Goal: Check status: Check status

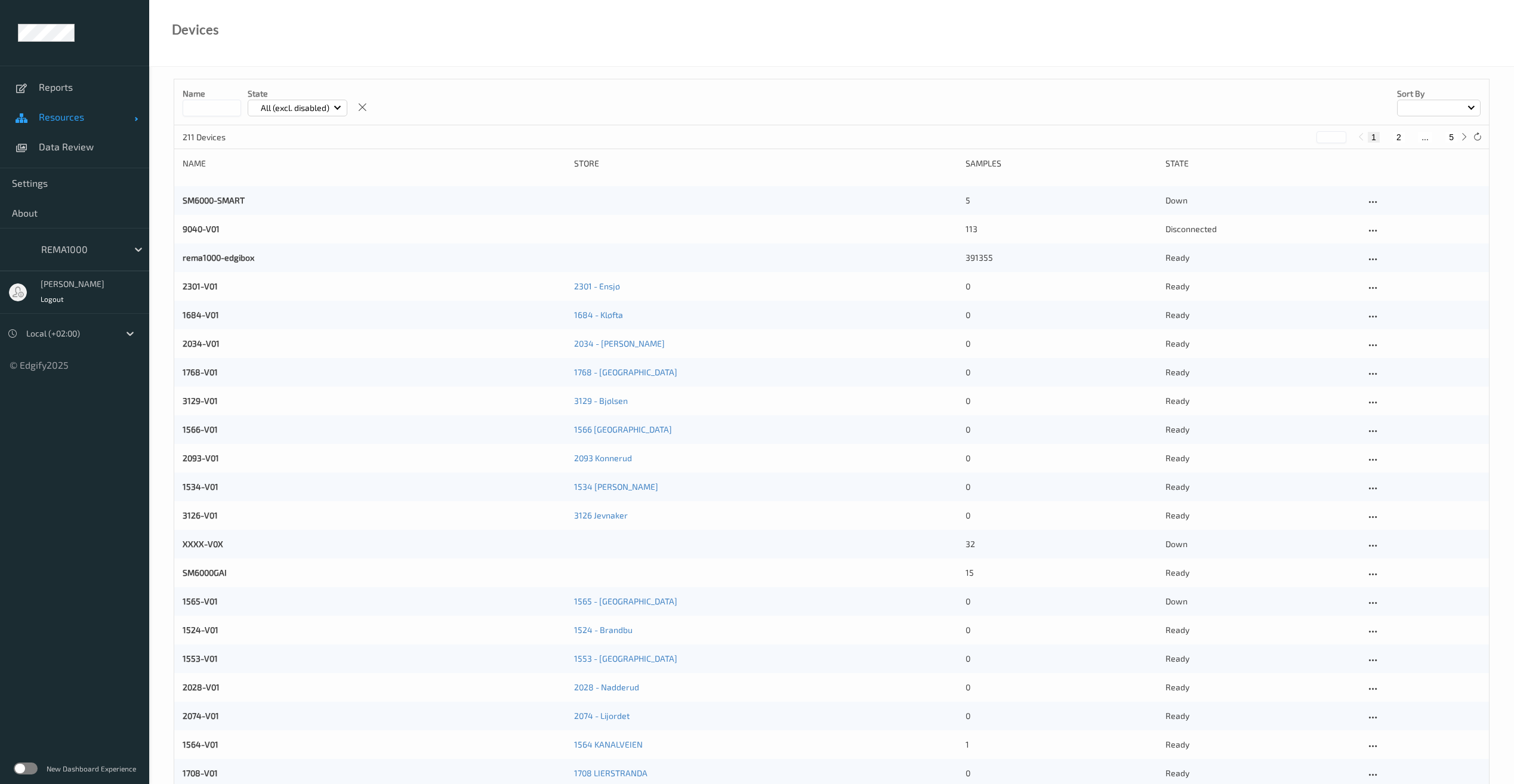
click at [45, 111] on link "Resources" at bounding box center [74, 117] width 149 height 30
click at [58, 144] on span "Devices" at bounding box center [88, 146] width 99 height 12
click at [60, 148] on span "Devices" at bounding box center [88, 146] width 99 height 12
click at [70, 149] on span "Devices" at bounding box center [88, 146] width 99 height 12
click at [217, 113] on input at bounding box center [211, 108] width 59 height 17
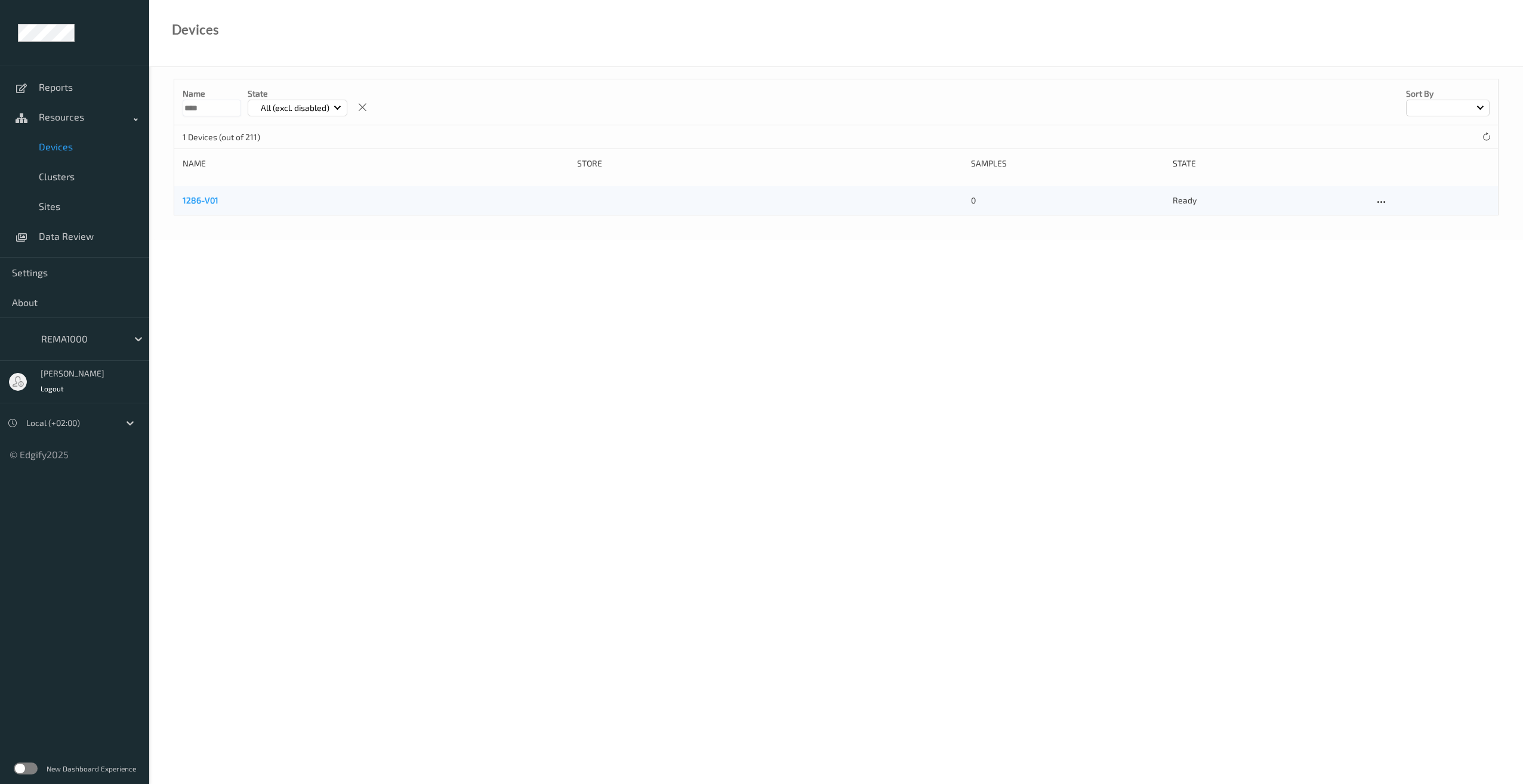
type input "****"
click at [204, 198] on link "1286-V01" at bounding box center [200, 200] width 35 height 10
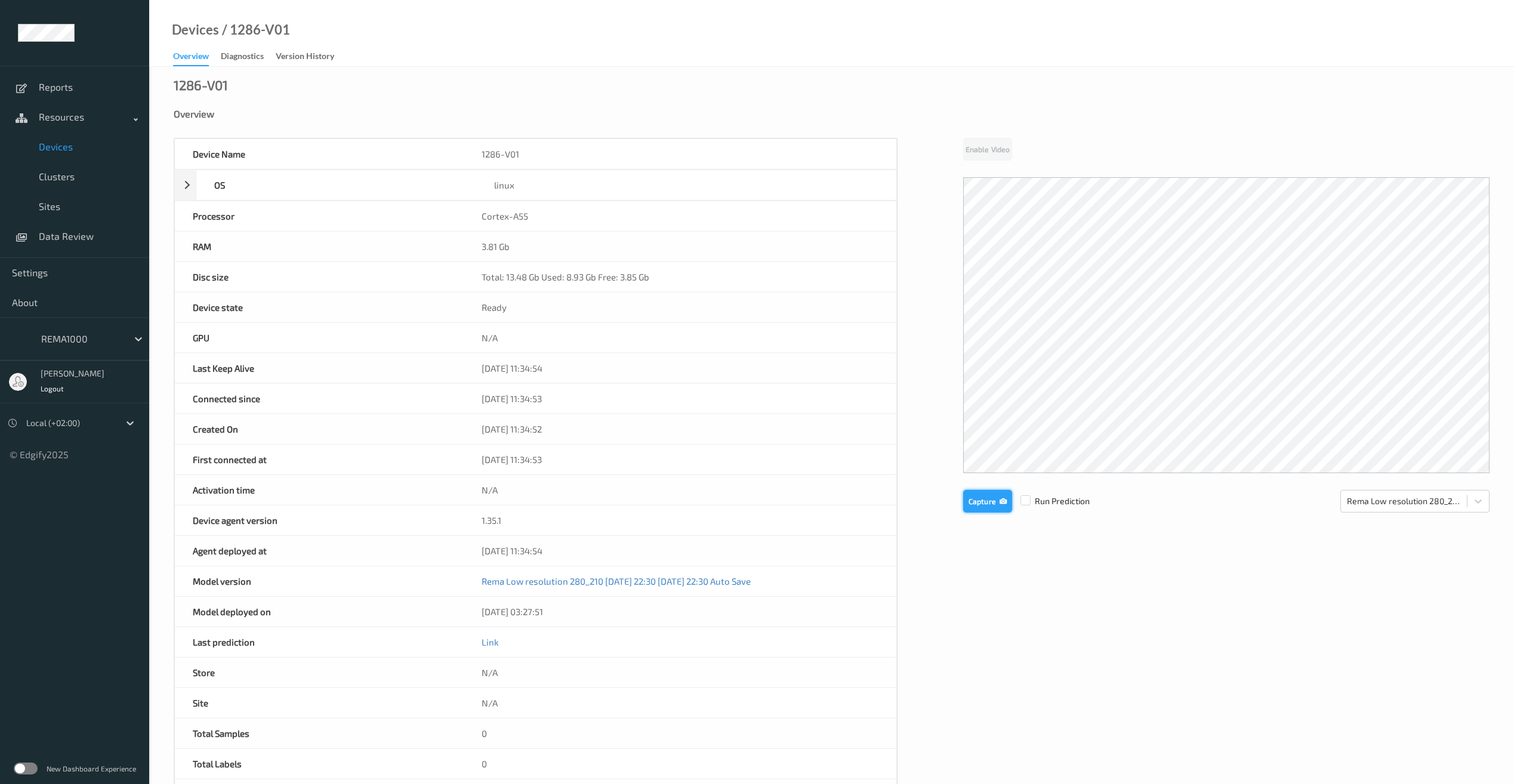
click at [998, 498] on button "Capture" at bounding box center [987, 500] width 49 height 22
click at [987, 597] on button "Capture" at bounding box center [987, 600] width 49 height 22
